Goal: Check status: Check status

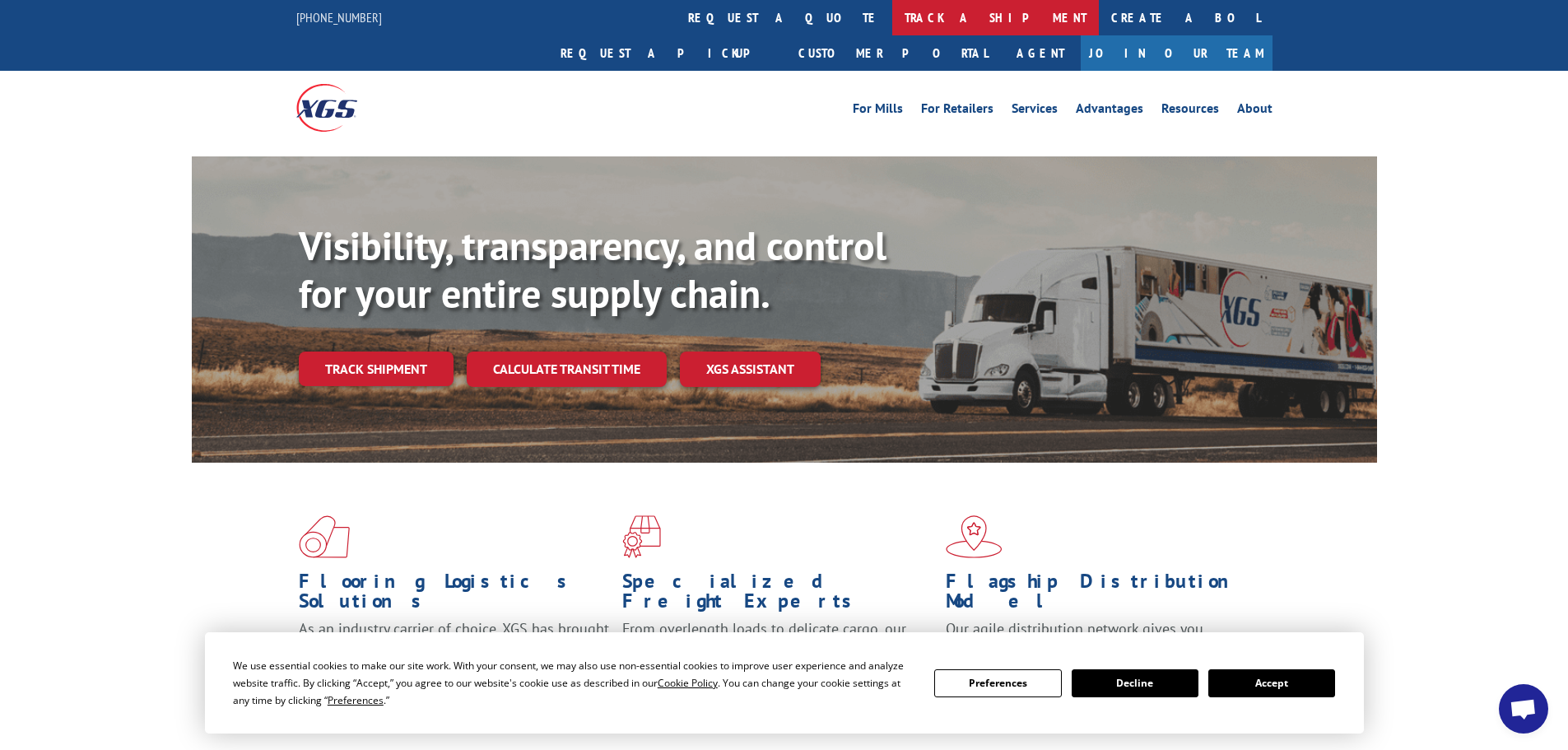
click at [892, 30] on link "track a shipment" at bounding box center [995, 17] width 207 height 35
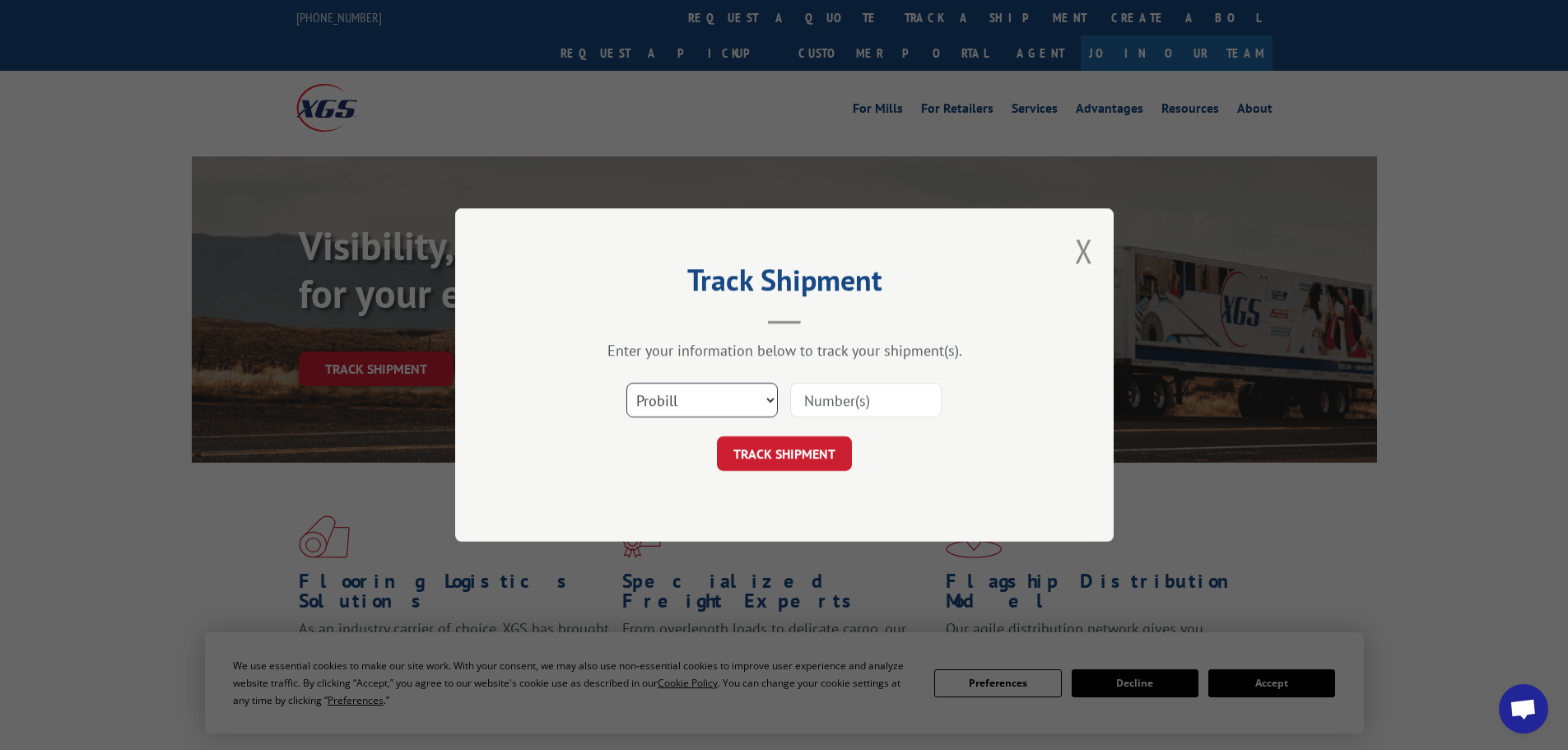
click at [730, 404] on select "Select category... Probill BOL PO" at bounding box center [703, 400] width 152 height 35
select select "bol"
click at [627, 383] on select "Select category... Probill BOL PO" at bounding box center [703, 400] width 152 height 35
click at [871, 404] on input at bounding box center [866, 400] width 152 height 35
paste input "7080144"
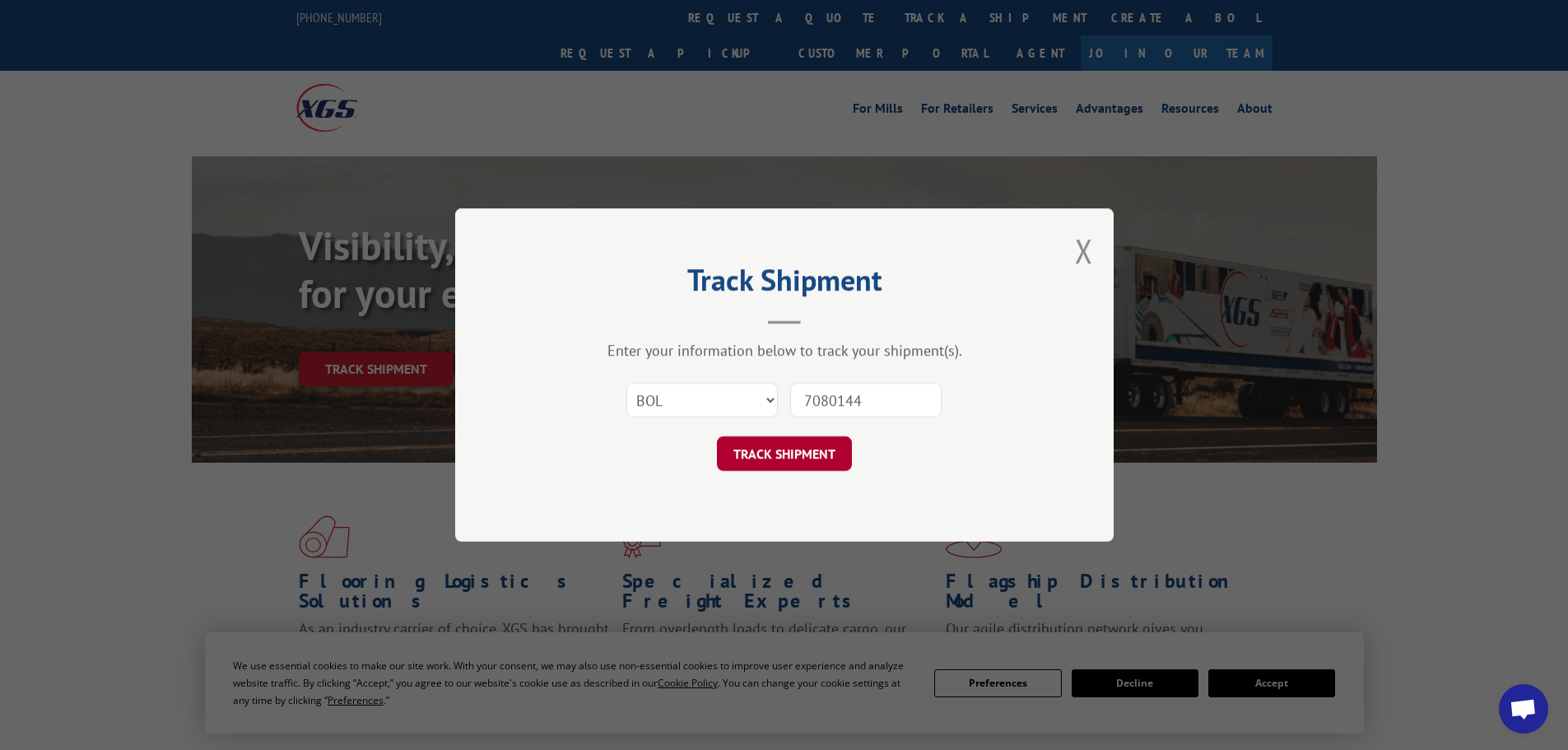
type input "7080144"
click at [824, 438] on button "TRACK SHIPMENT" at bounding box center [784, 454] width 135 height 35
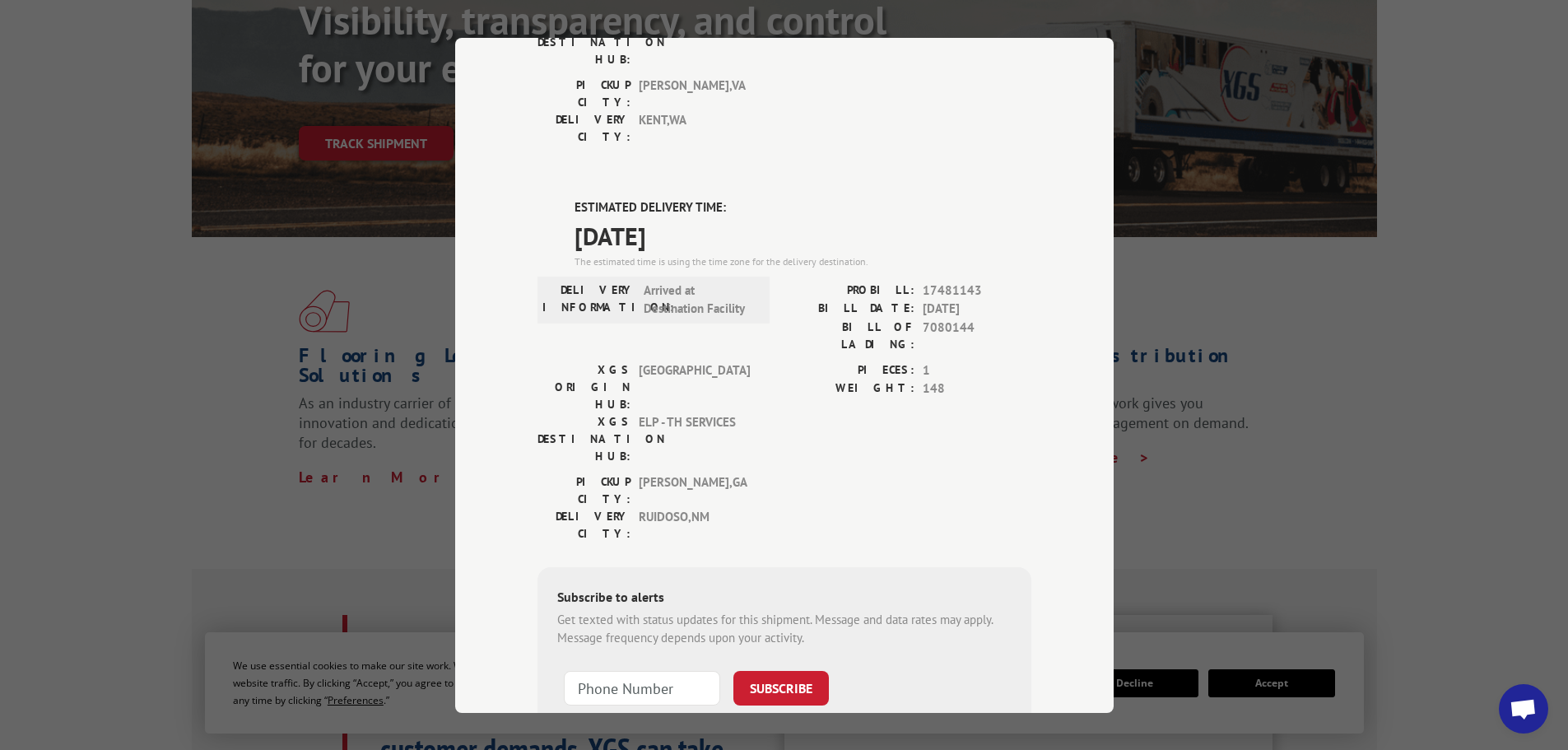
scroll to position [247, 0]
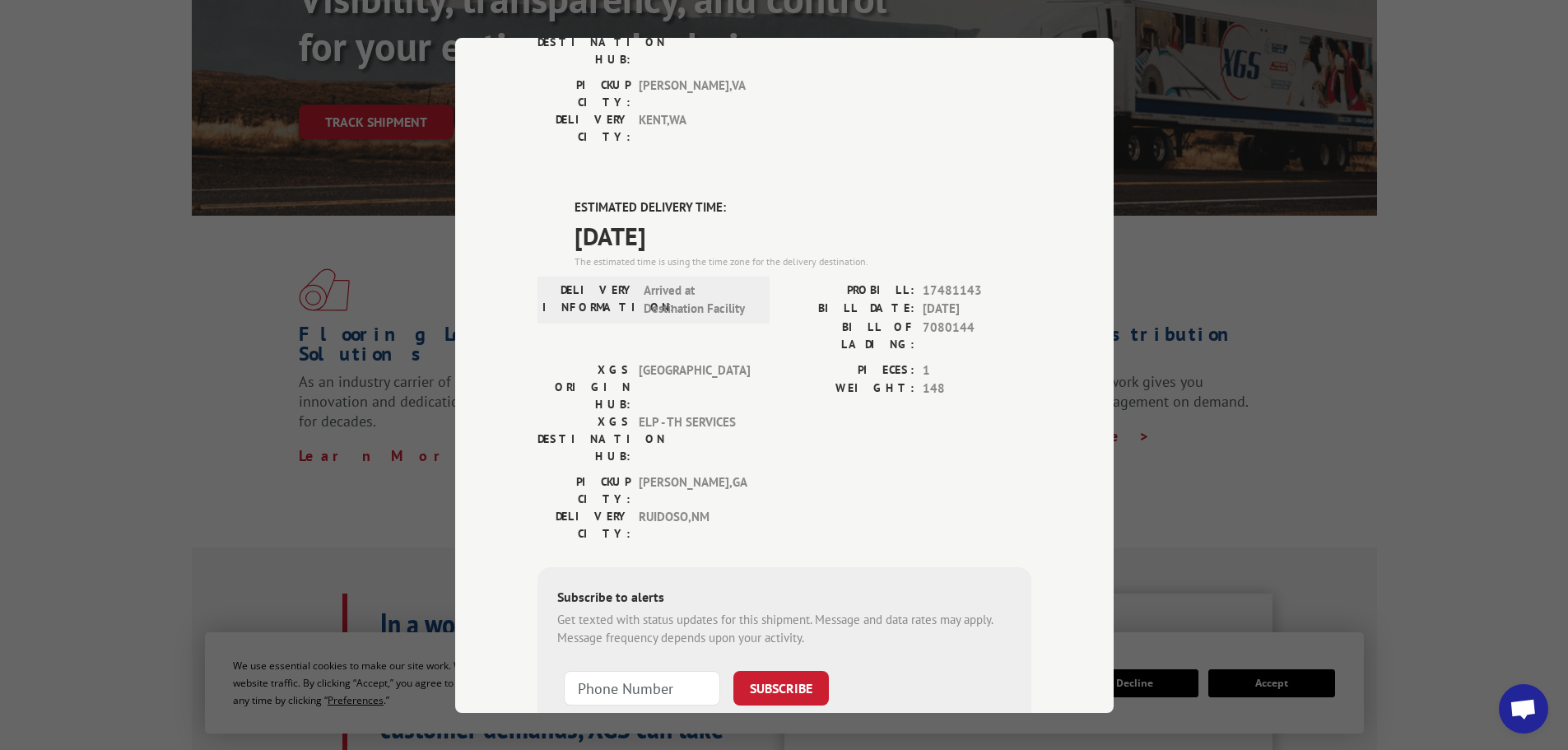
click at [1160, 246] on div "Track Shipment DELIVERED DELIVERY INFORMATION: [DATE] 11:04 am [PERSON_NAME]: 1…" at bounding box center [784, 375] width 1568 height 750
click at [411, 192] on div "Track Shipment DELIVERED DELIVERY INFORMATION: [DATE] 11:04 am [PERSON_NAME]: 1…" at bounding box center [784, 375] width 1568 height 750
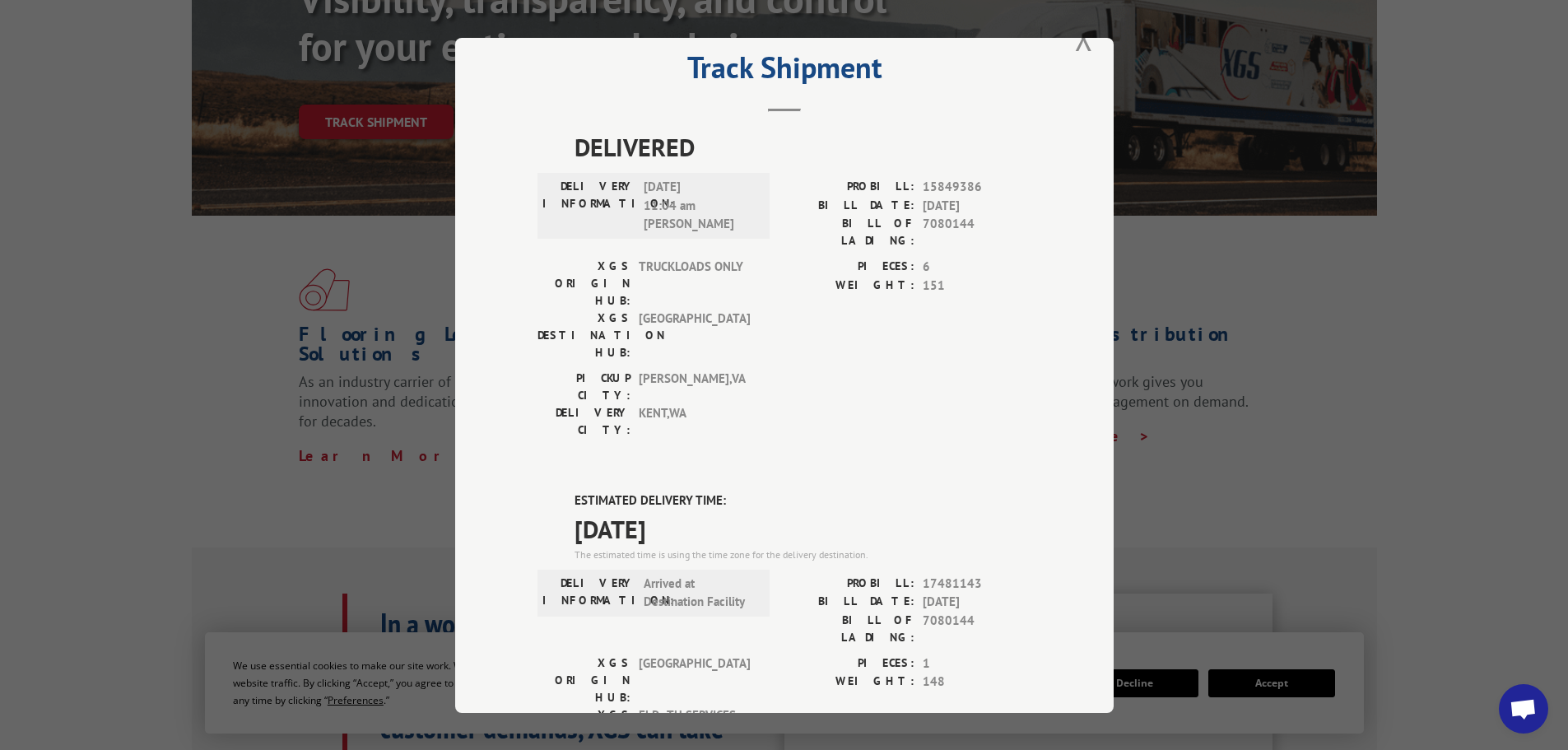
scroll to position [0, 0]
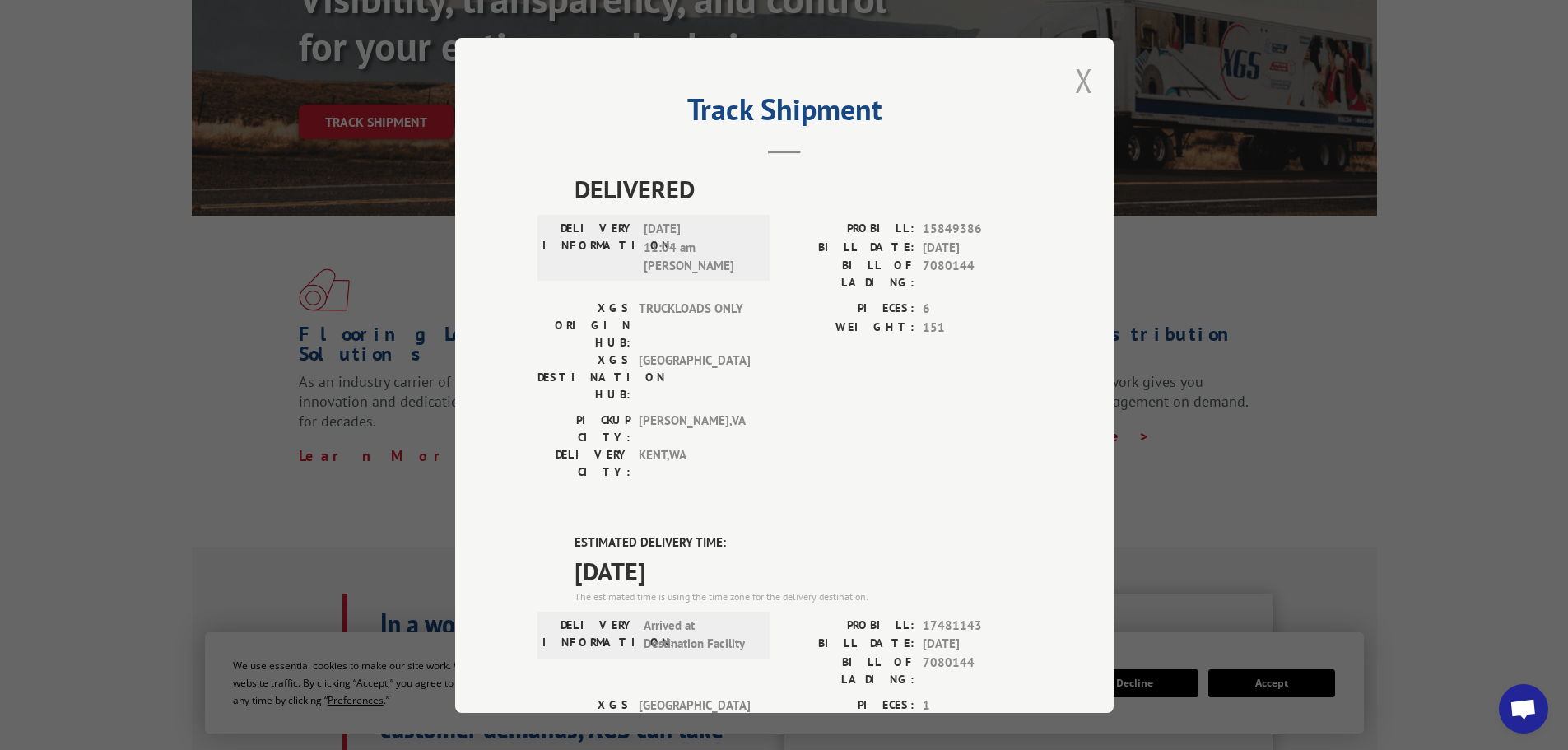
click at [1075, 86] on button "Close modal" at bounding box center [1084, 80] width 18 height 44
